Goal: Check status

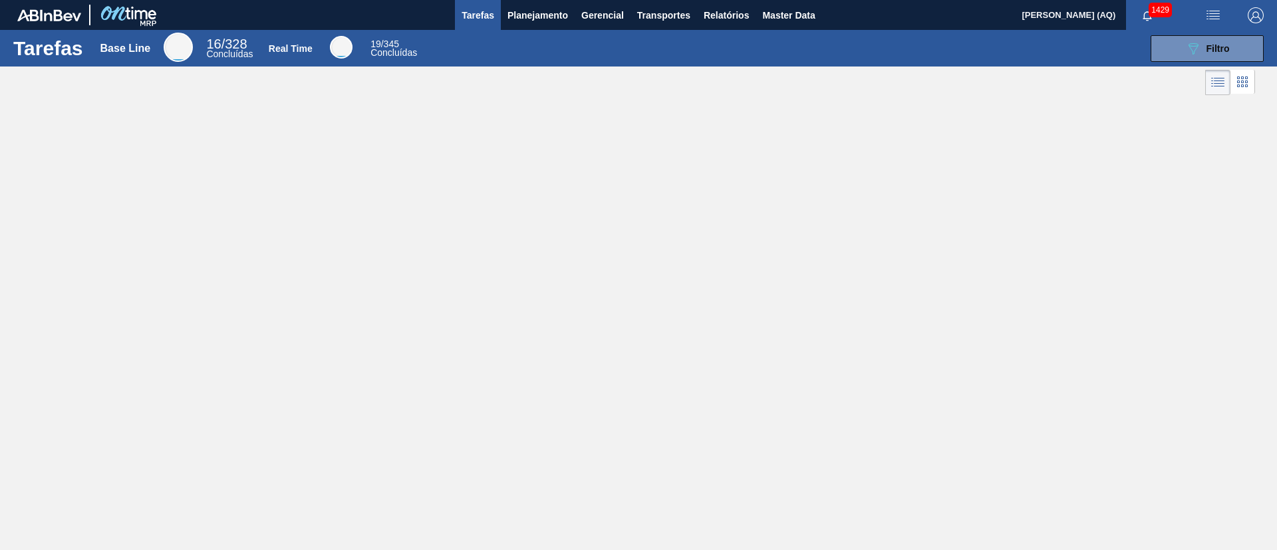
click at [1143, 14] on icon "button" at bounding box center [1147, 16] width 11 height 11
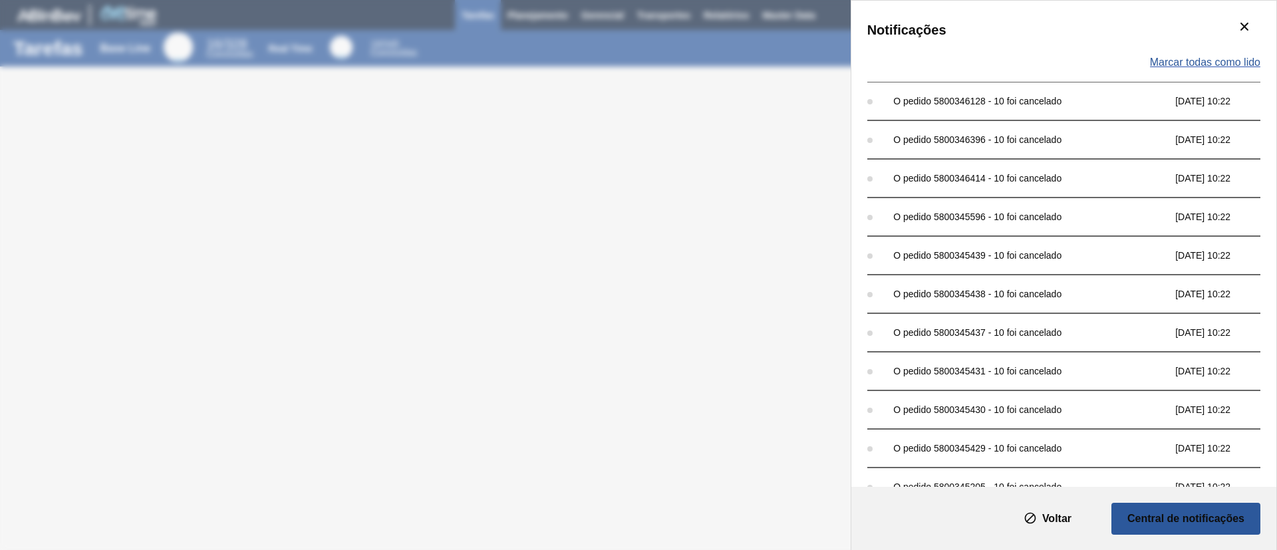
click at [1202, 59] on span "Marcar todas como lido" at bounding box center [1205, 63] width 110 height 12
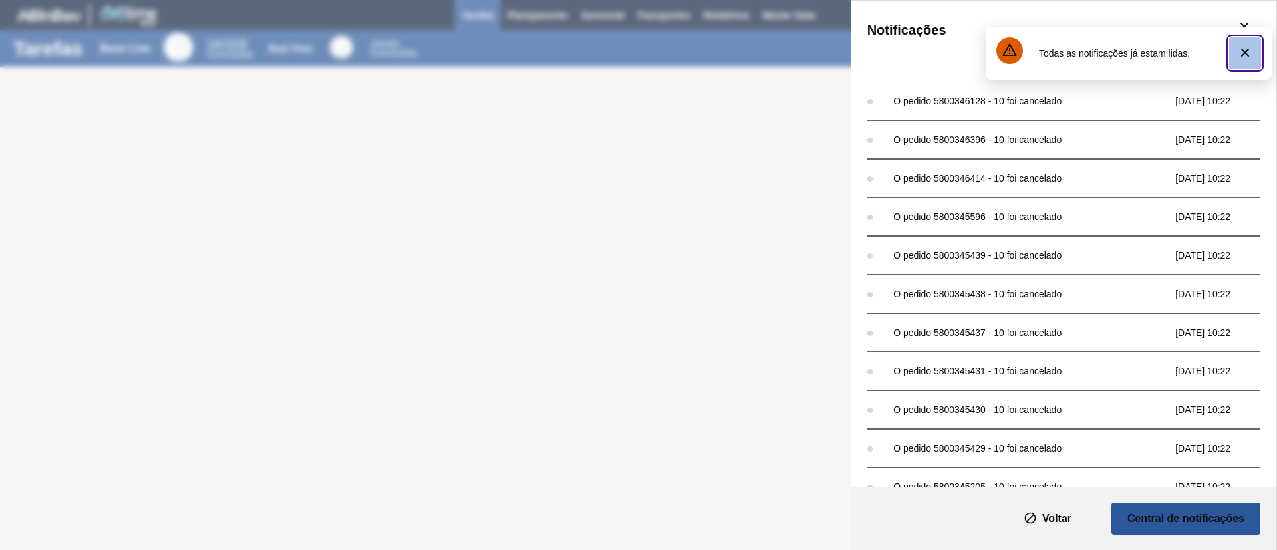
click at [1249, 54] on icon "botão de ícone" at bounding box center [1245, 53] width 16 height 16
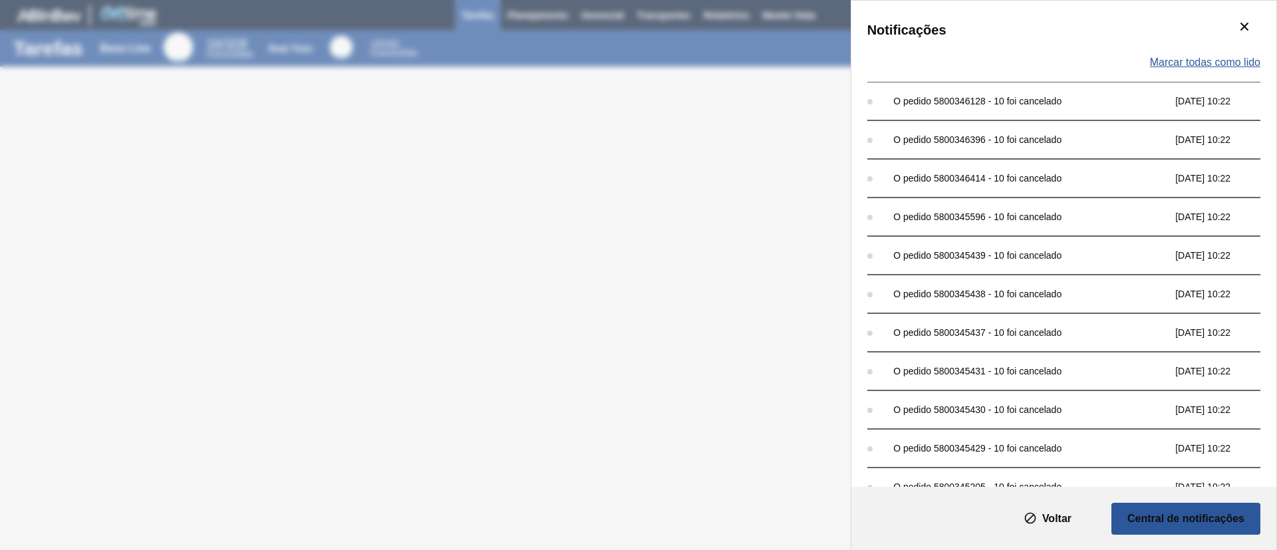
click at [1217, 63] on span "Marcar todas como lido" at bounding box center [1205, 63] width 110 height 12
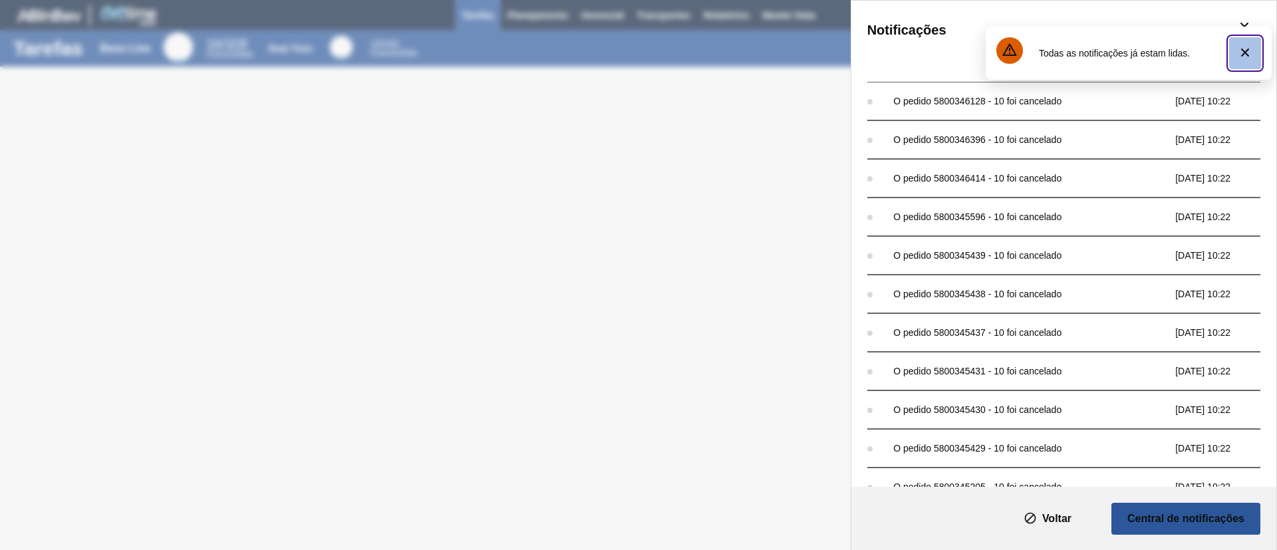
click at [1249, 51] on icon "botão de ícone" at bounding box center [1245, 53] width 16 height 16
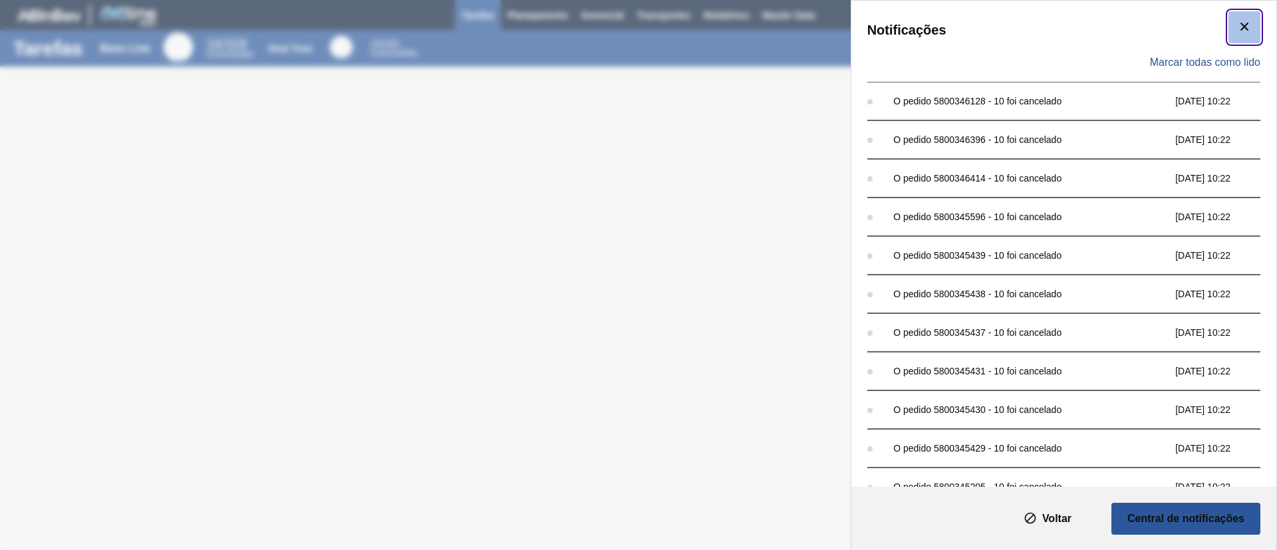
click at [1241, 21] on icon "botão de ícone" at bounding box center [1245, 27] width 16 height 16
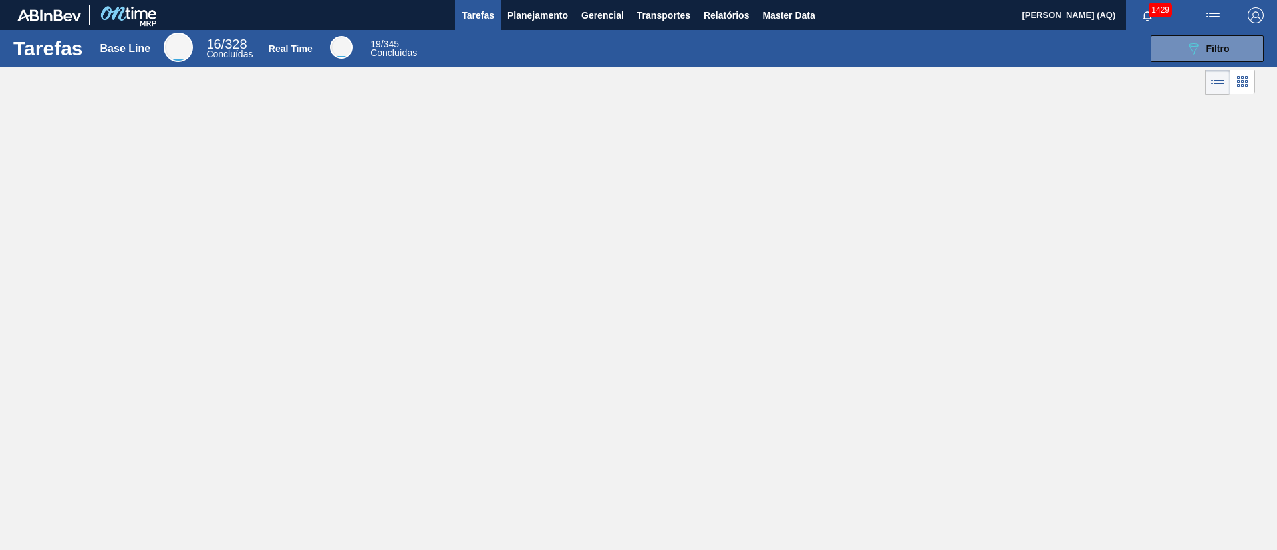
click at [964, 110] on div "Tarefas Base Line 16 / 328 Concluídas Real Time 19 / 345 Concluídas 089F7B8B-B2…" at bounding box center [638, 260] width 1277 height 461
click at [1156, 3] on span "1429" at bounding box center [1160, 10] width 23 height 15
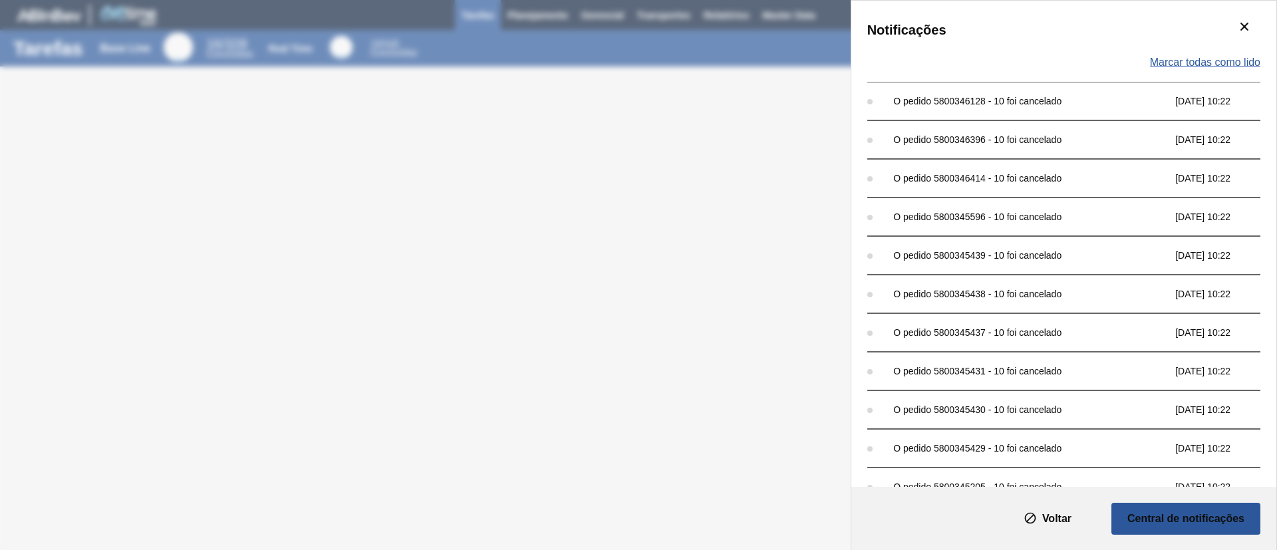
click at [1209, 57] on span "Marcar todas como lido" at bounding box center [1205, 63] width 110 height 12
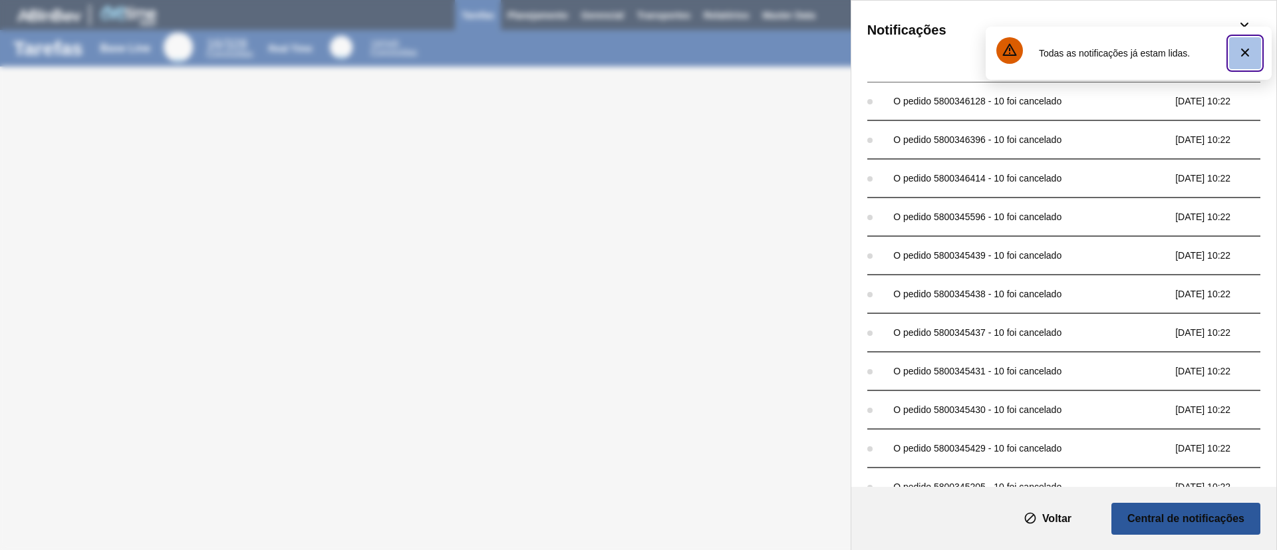
click at [1251, 50] on icon "botão de ícone" at bounding box center [1245, 53] width 16 height 16
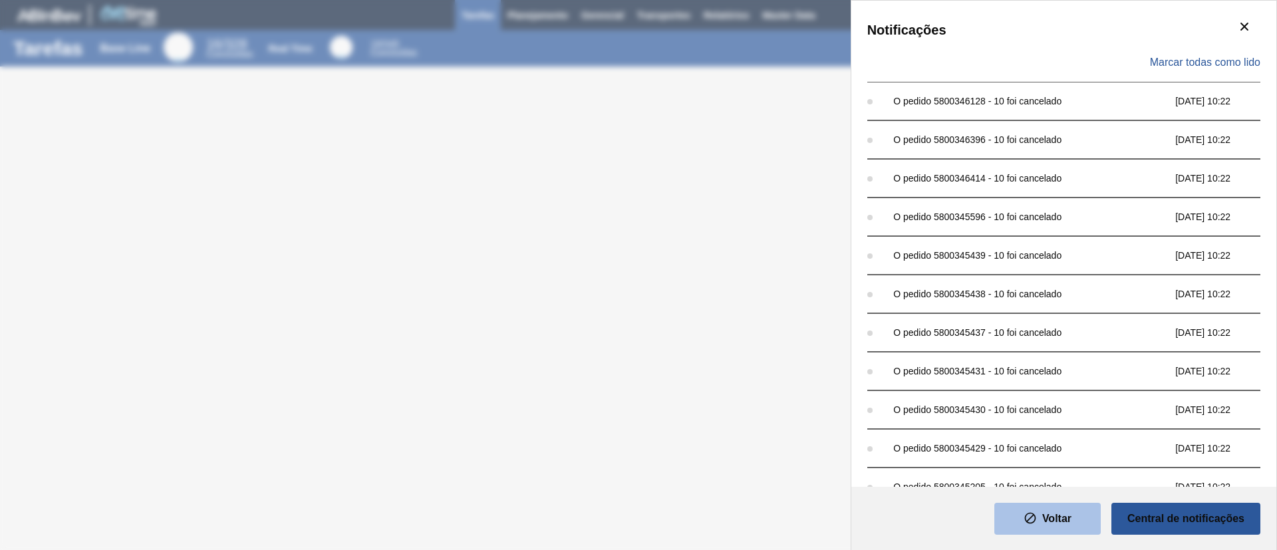
click at [1060, 532] on button "Voltar" at bounding box center [1048, 519] width 106 height 32
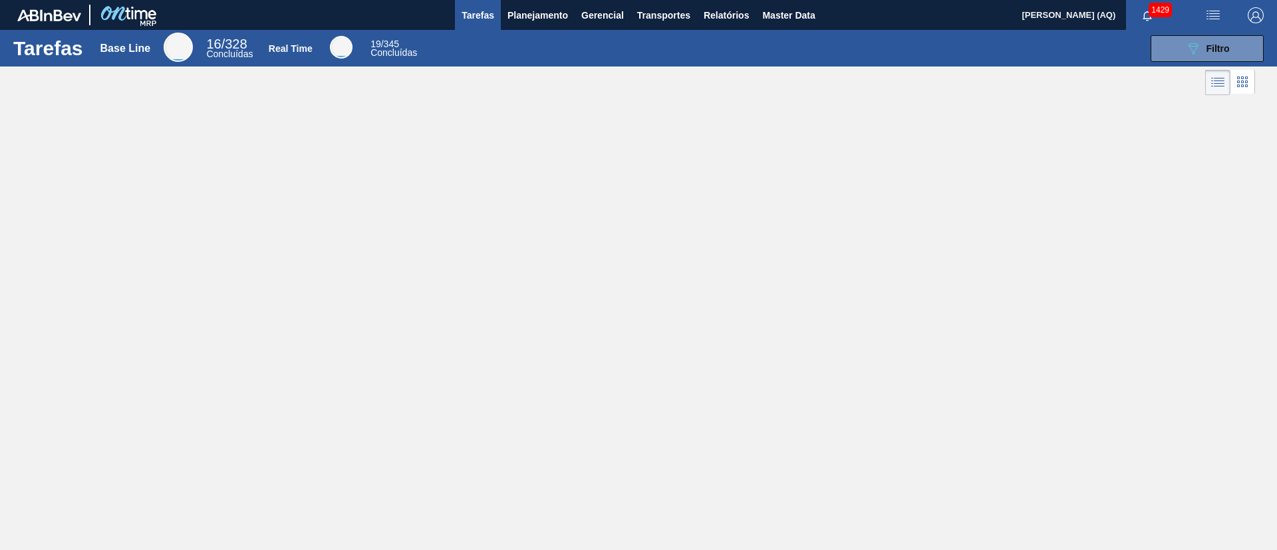
click at [1011, 150] on div "Tarefas Base Line 16 / 328 Concluídas Real Time 19 / 345 Concluídas 089F7B8B-B2…" at bounding box center [638, 260] width 1277 height 461
